Goal: Information Seeking & Learning: Check status

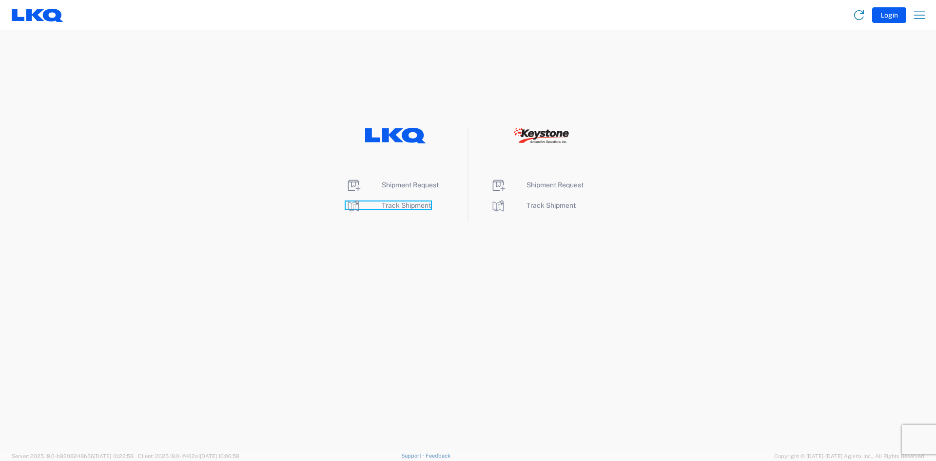
click at [408, 204] on span "Track Shipment" at bounding box center [406, 205] width 49 height 8
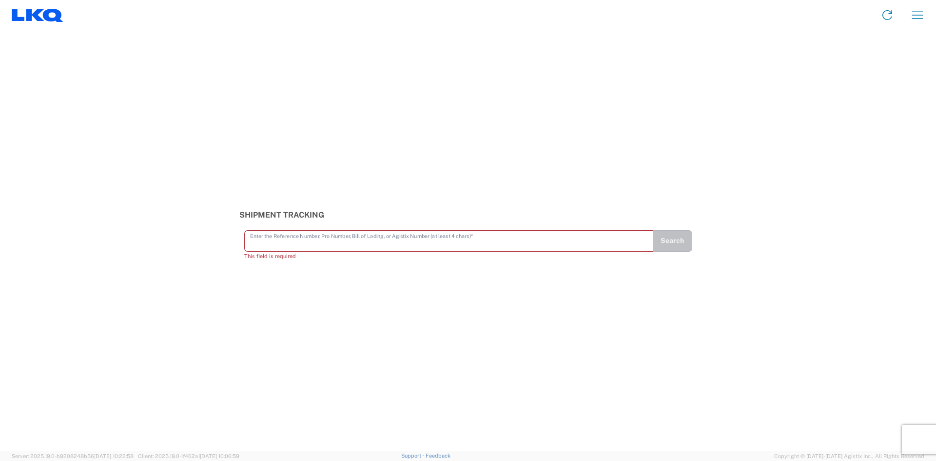
click at [261, 243] on input "text" at bounding box center [448, 240] width 397 height 17
paste input "56522059"
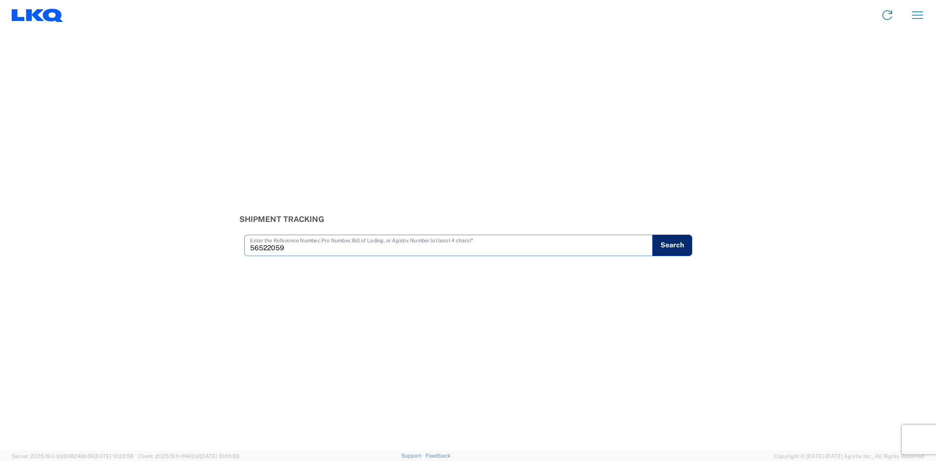
type input "56522059"
click at [666, 244] on button "Search" at bounding box center [672, 245] width 40 height 21
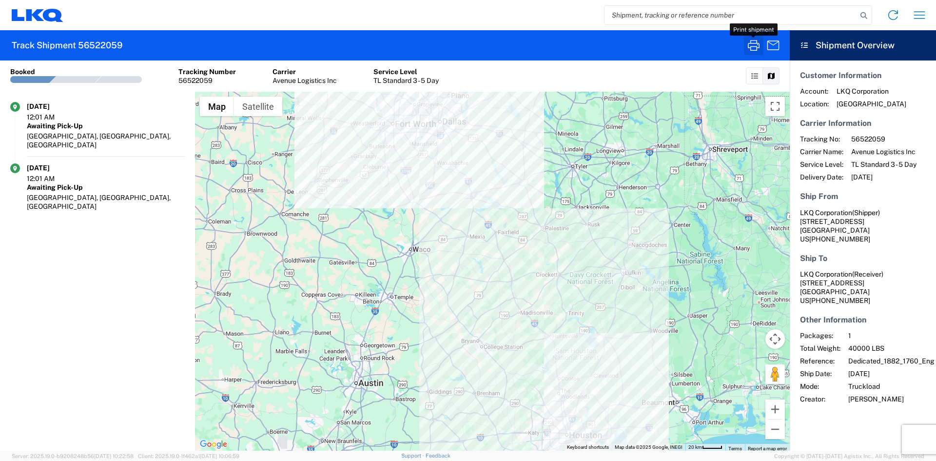
click at [754, 46] on icon "button" at bounding box center [754, 45] width 12 height 11
